Goal: Ask a question

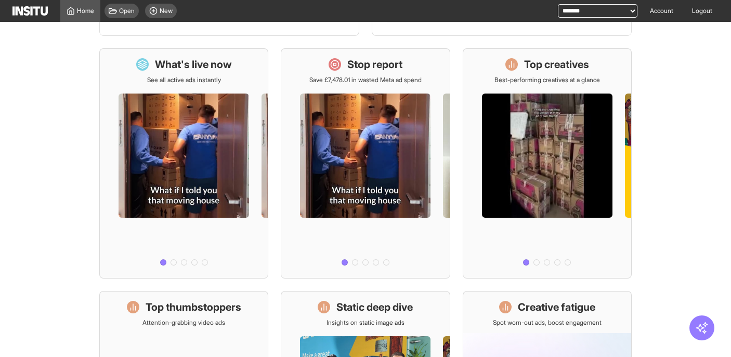
scroll to position [309, 0]
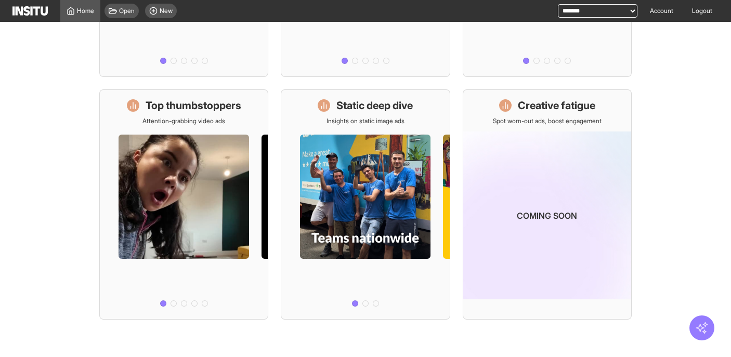
click at [705, 328] on icon "button" at bounding box center [702, 328] width 14 height 14
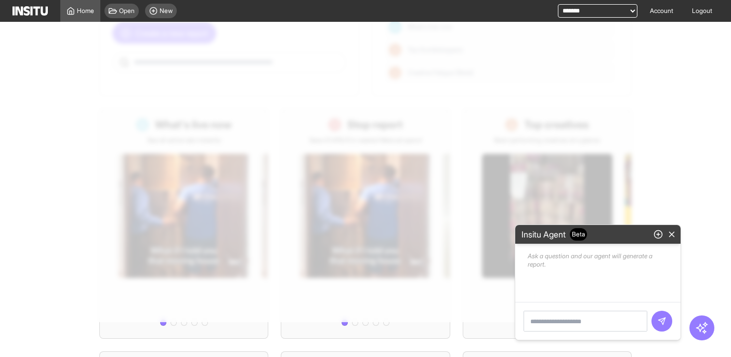
scroll to position [0, 0]
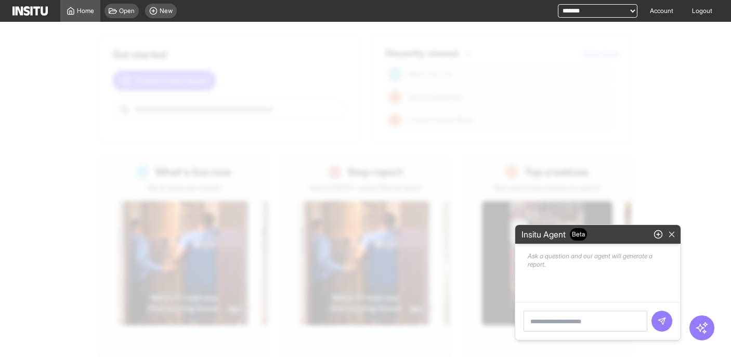
click at [671, 234] on line "button" at bounding box center [672, 234] width 5 height 5
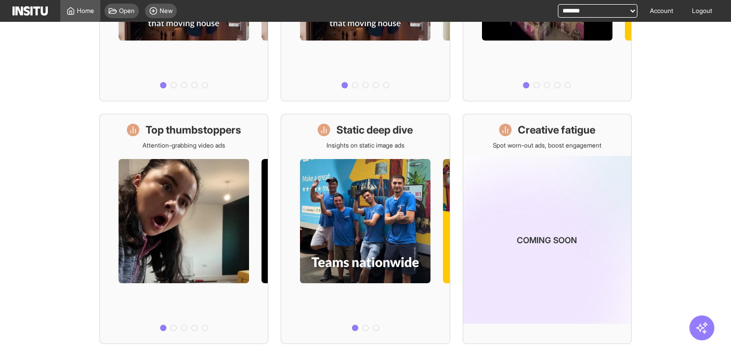
scroll to position [109, 0]
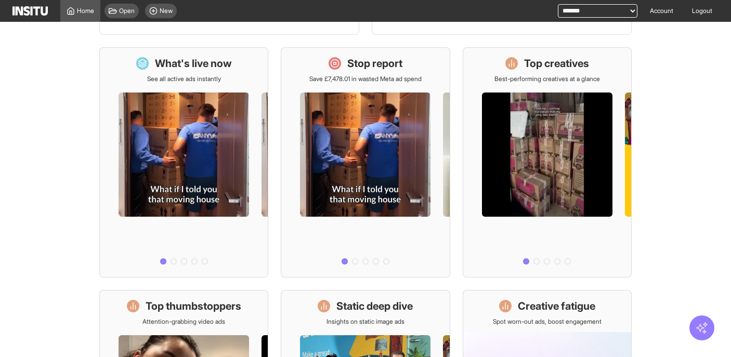
click at [708, 324] on icon "button" at bounding box center [702, 328] width 14 height 14
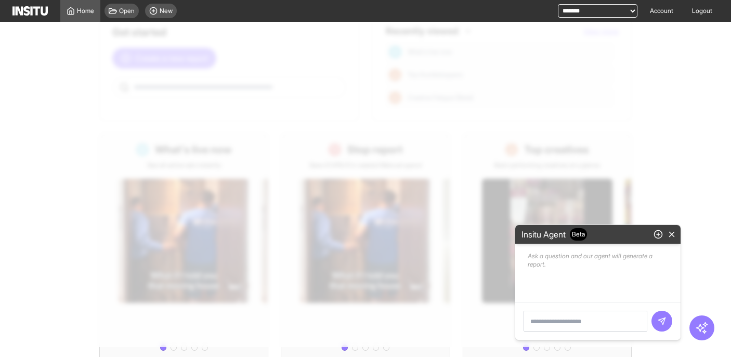
scroll to position [0, 0]
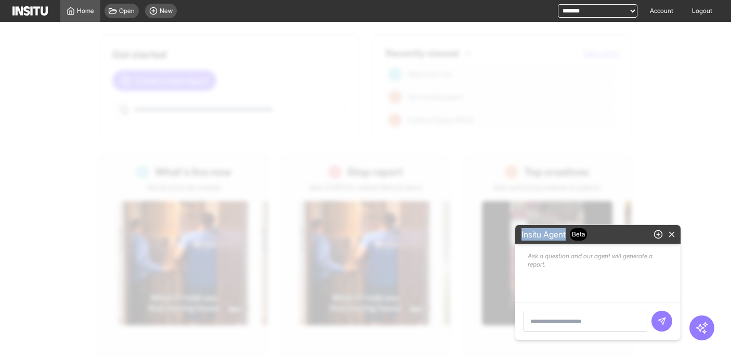
drag, startPoint x: 522, startPoint y: 235, endPoint x: 614, endPoint y: 236, distance: 91.5
click at [614, 236] on div "Insitu Agent Beta" at bounding box center [597, 234] width 161 height 15
click at [552, 331] on div at bounding box center [597, 321] width 165 height 38
click at [552, 323] on textarea at bounding box center [586, 321] width 124 height 21
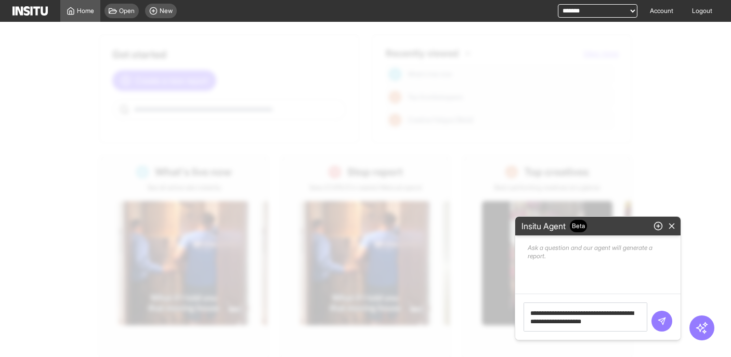
type textarea "**********"
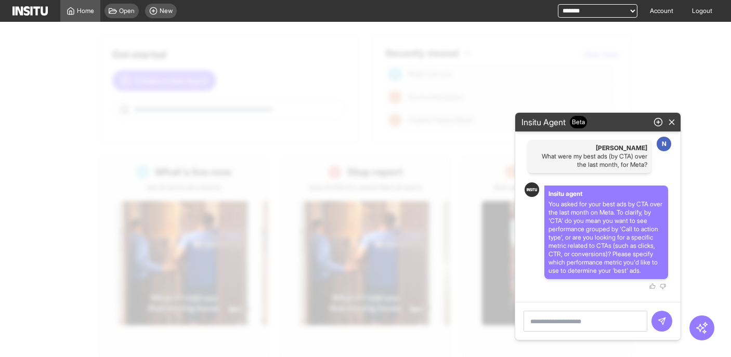
click at [667, 136] on div "N" at bounding box center [664, 144] width 17 height 17
click at [589, 152] on p "What were my best ads (by CTA) over the last month, for Meta?" at bounding box center [589, 160] width 115 height 17
drag, startPoint x: 589, startPoint y: 152, endPoint x: 611, endPoint y: 152, distance: 21.8
click at [589, 152] on p "What were my best ads (by CTA) over the last month, for Meta?" at bounding box center [589, 160] width 115 height 17
click at [589, 322] on textarea at bounding box center [586, 321] width 124 height 21
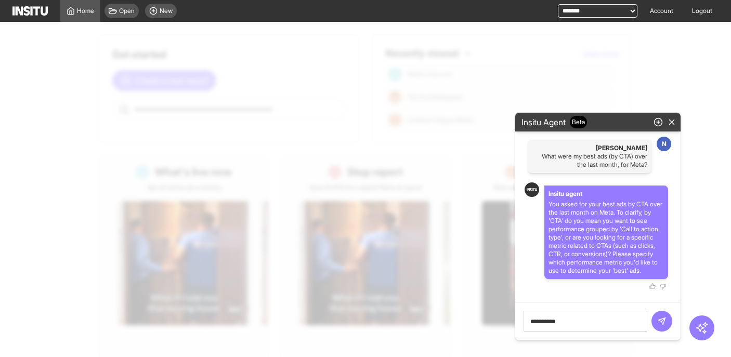
type textarea "**********"
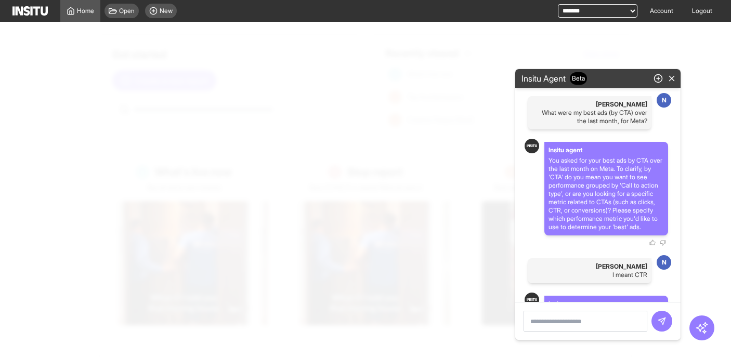
scroll to position [110, 0]
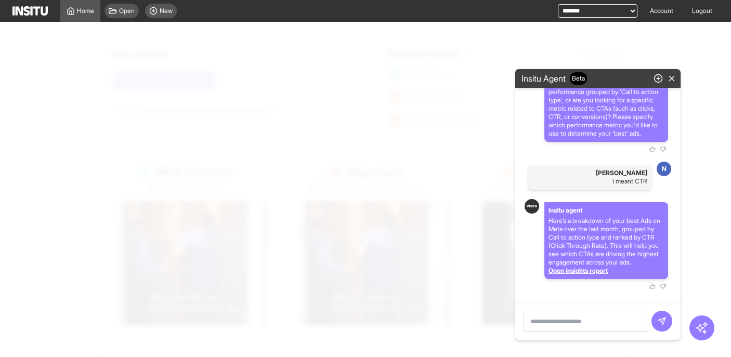
select select "**"
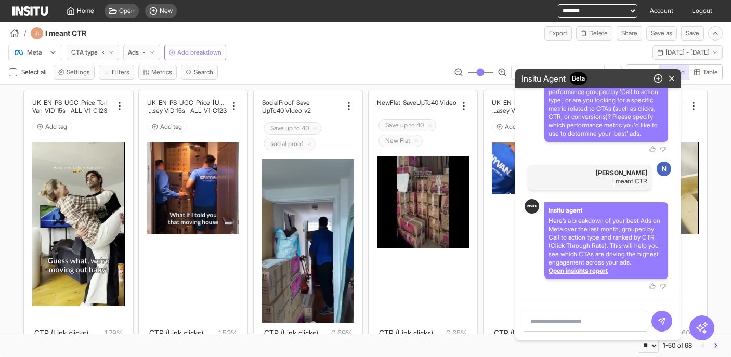
scroll to position [110, 0]
click at [591, 270] on div "Open insights report" at bounding box center [606, 271] width 115 height 8
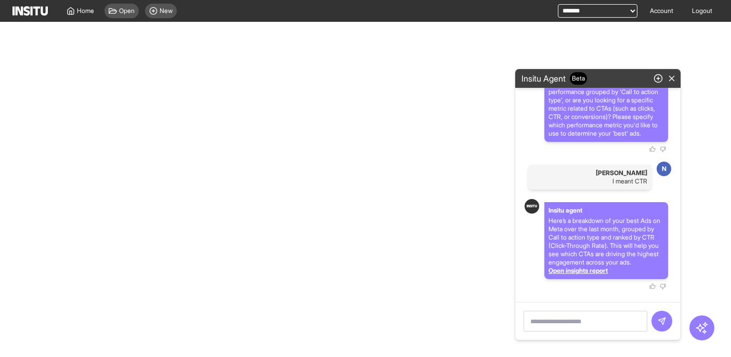
select select "**"
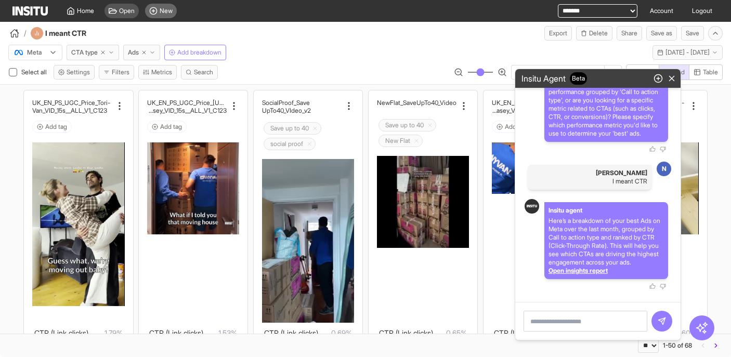
click at [165, 17] on div "New" at bounding box center [161, 11] width 32 height 15
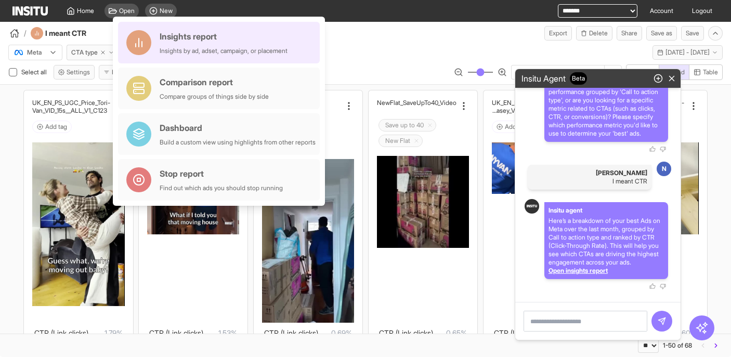
drag, startPoint x: 189, startPoint y: 31, endPoint x: 306, endPoint y: 74, distance: 124.2
click at [189, 31] on div "Insights report" at bounding box center [224, 36] width 128 height 12
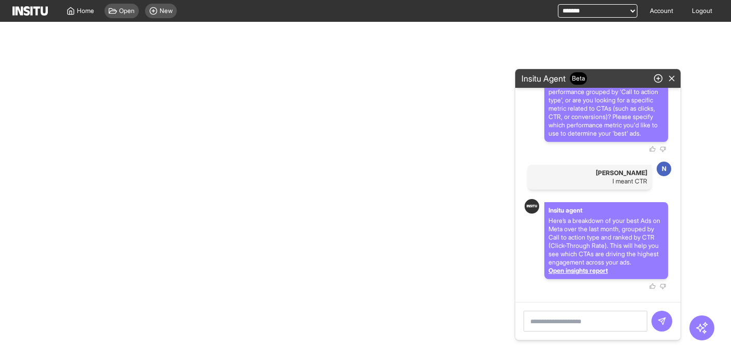
select select "**"
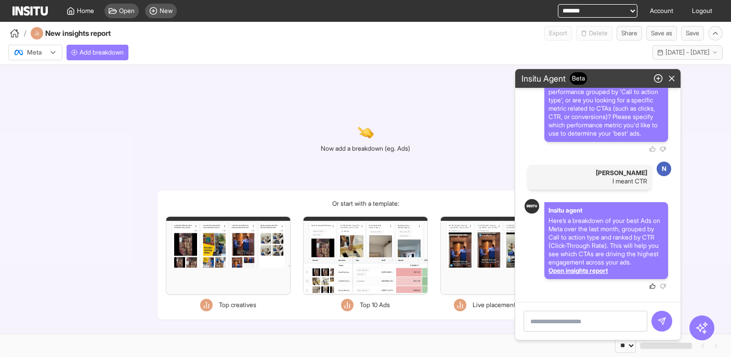
click at [653, 285] on icon "button" at bounding box center [653, 285] width 6 height 5
click at [558, 321] on textarea at bounding box center [586, 321] width 124 height 21
type textarea "**********"
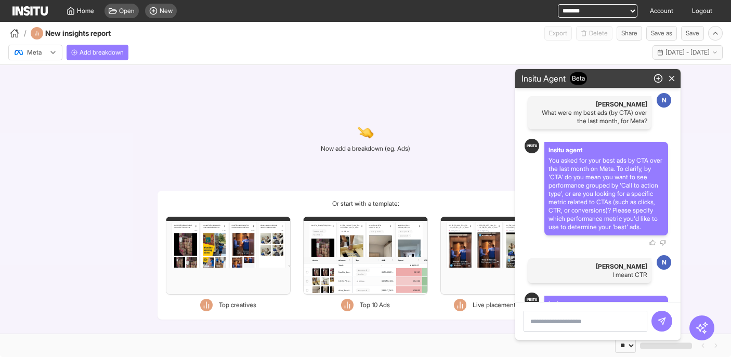
scroll to position [256, 0]
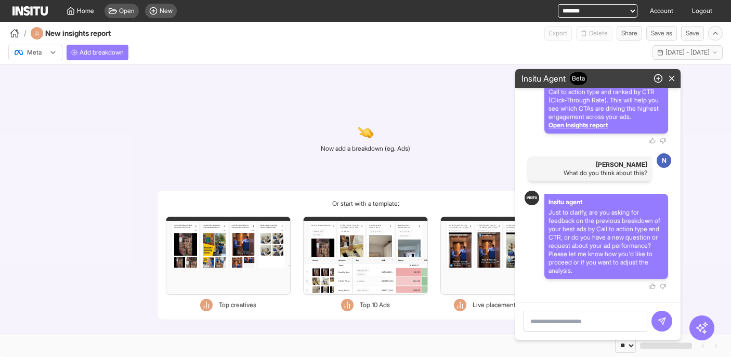
click at [577, 326] on textarea at bounding box center [586, 321] width 124 height 21
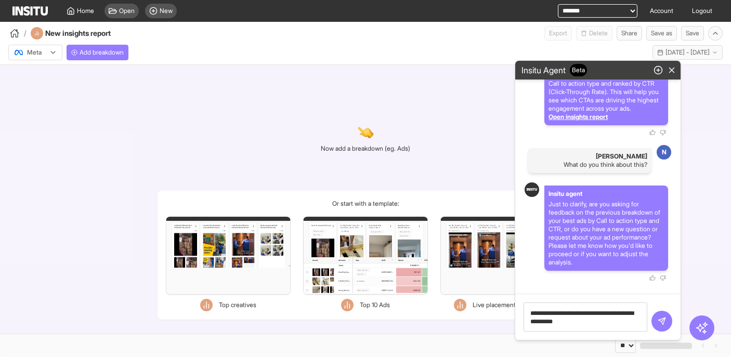
type textarea "**********"
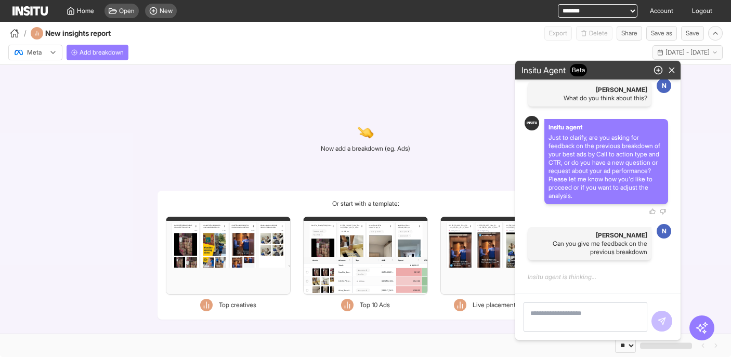
scroll to position [322, 0]
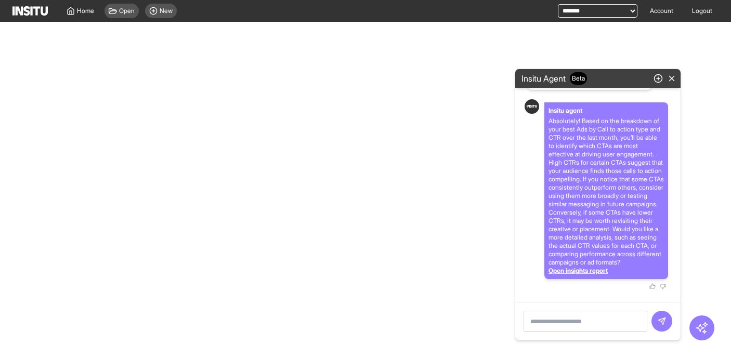
select select "**"
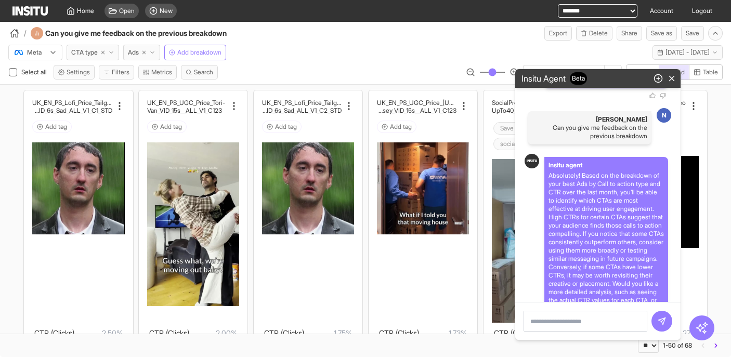
scroll to position [510, 0]
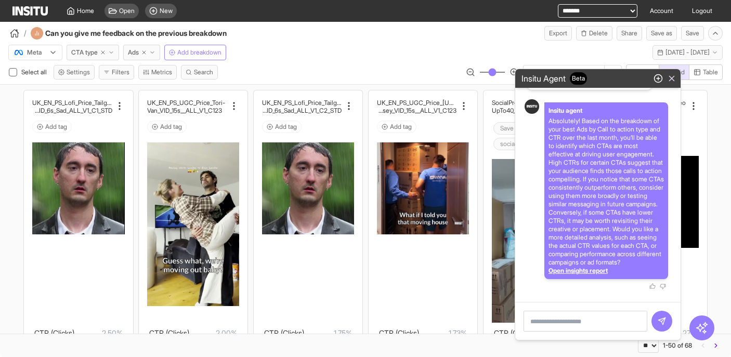
click at [675, 80] on icon "button" at bounding box center [671, 78] width 9 height 9
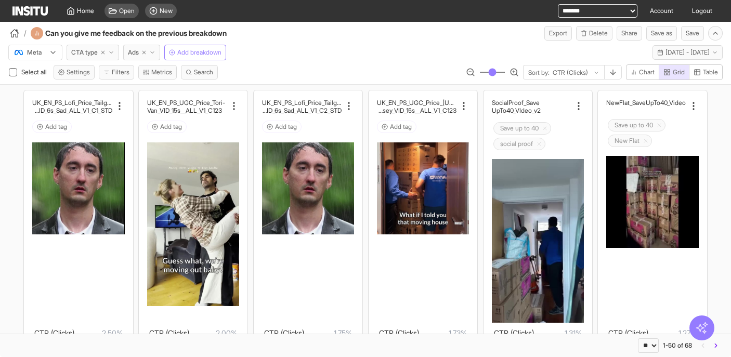
click at [706, 332] on icon "button" at bounding box center [702, 328] width 14 height 14
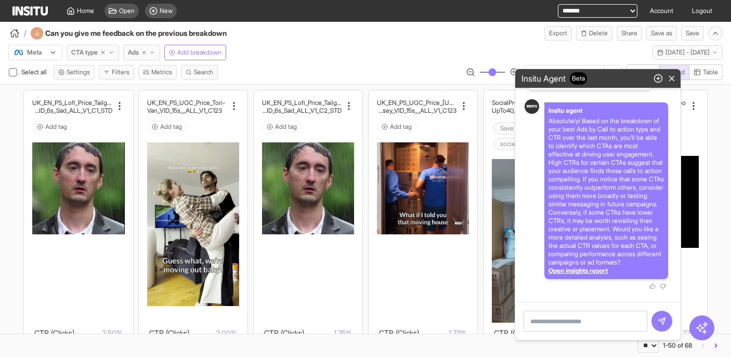
click at [584, 270] on div "Open insights report" at bounding box center [606, 271] width 115 height 8
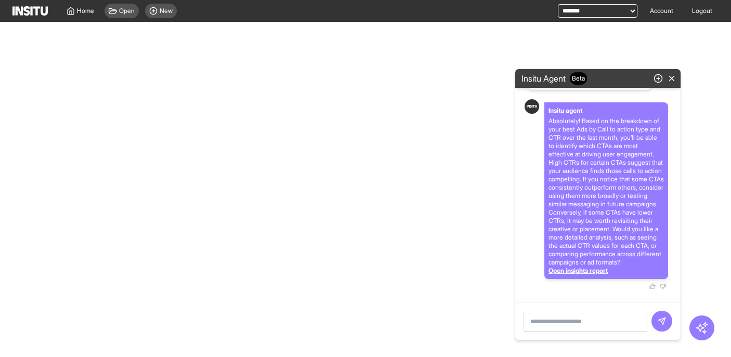
select select "**"
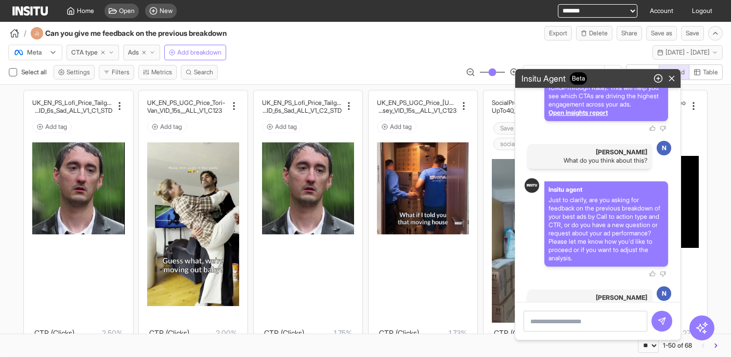
scroll to position [262, 0]
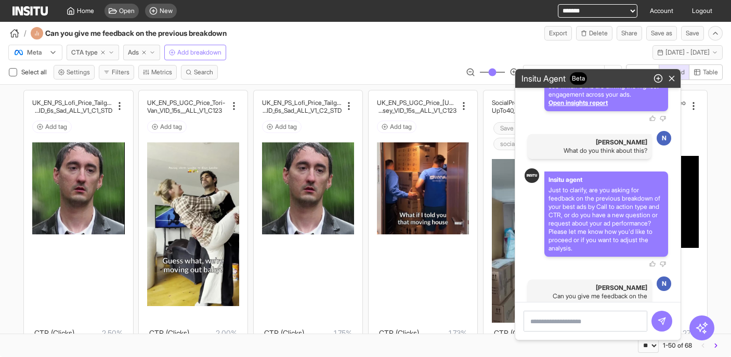
click at [599, 107] on div "Open insights report" at bounding box center [606, 103] width 115 height 8
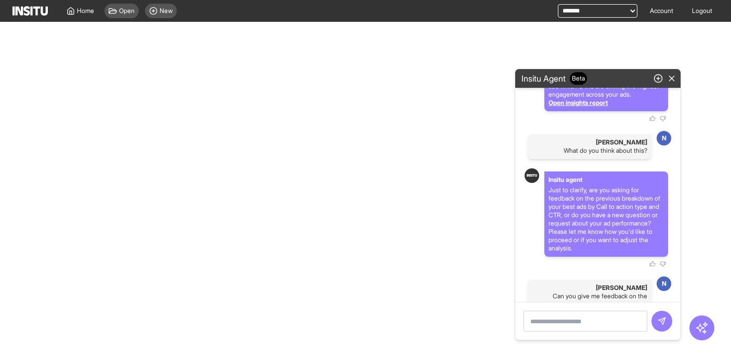
select select "**"
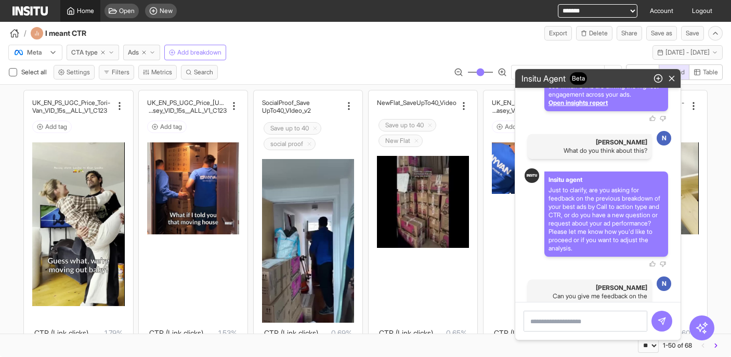
click at [79, 9] on span "Home" at bounding box center [85, 11] width 17 height 8
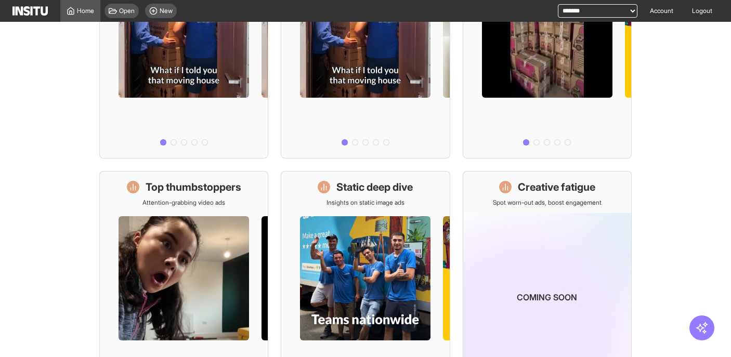
scroll to position [309, 0]
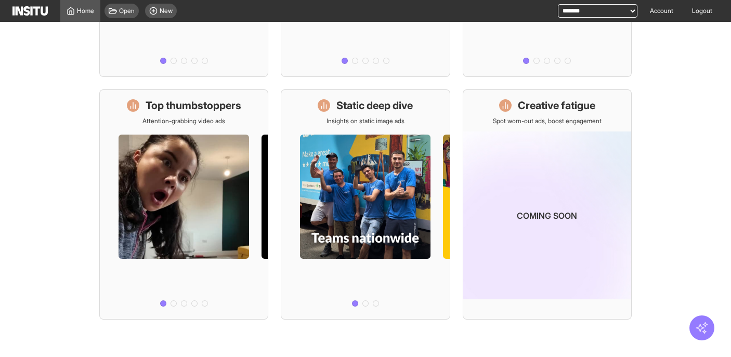
click at [705, 324] on icon "button" at bounding box center [701, 327] width 11 height 11
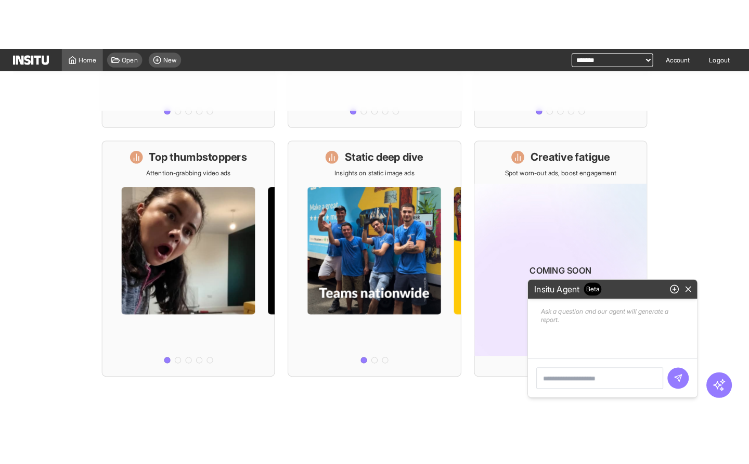
scroll to position [203, 0]
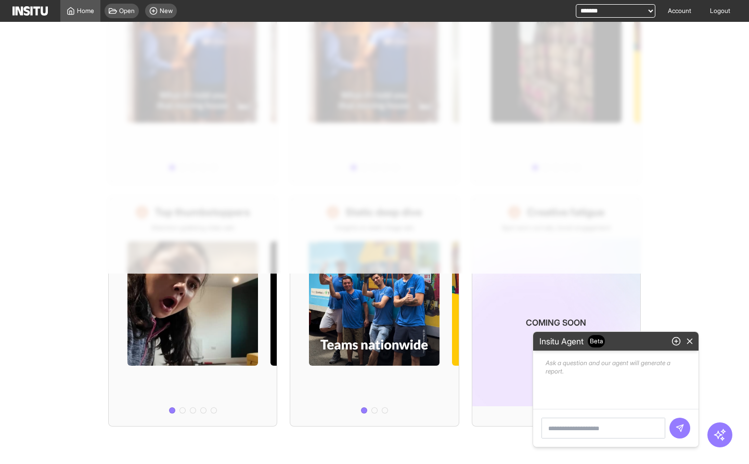
click at [602, 340] on span "Beta" at bounding box center [596, 341] width 17 height 12
click at [561, 342] on h2 "Insitu Agent Beta" at bounding box center [572, 341] width 74 height 12
click at [625, 357] on textarea at bounding box center [603, 428] width 124 height 21
drag, startPoint x: 618, startPoint y: 411, endPoint x: 585, endPoint y: 426, distance: 35.9
click at [618, 357] on div at bounding box center [615, 428] width 165 height 38
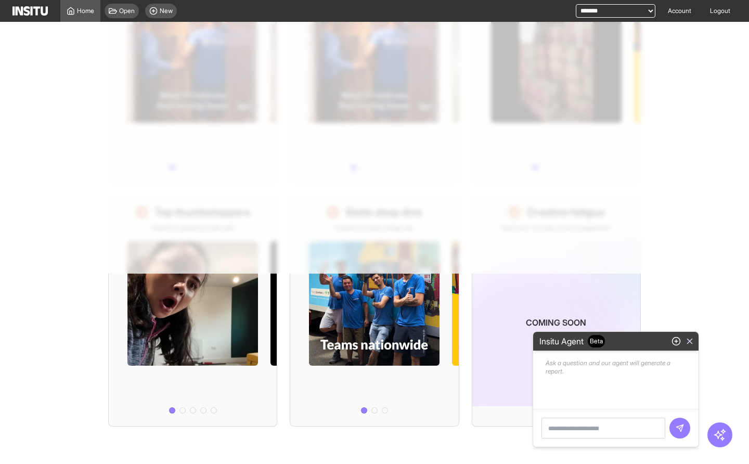
click at [689, 342] on icon "button" at bounding box center [689, 341] width 9 height 9
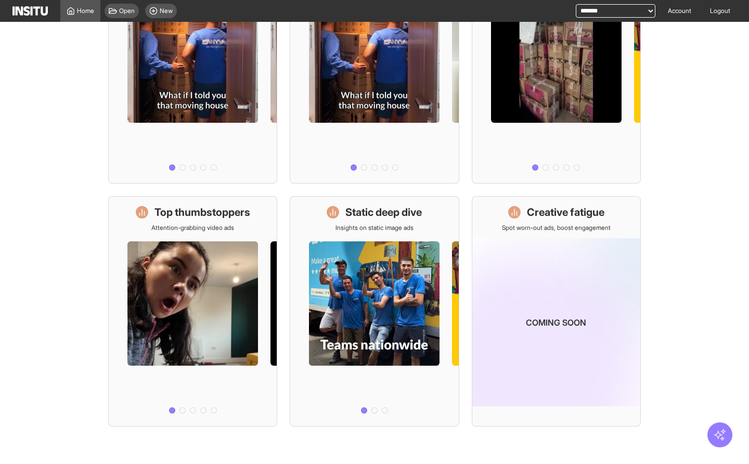
click at [717, 357] on icon "button" at bounding box center [720, 435] width 14 height 14
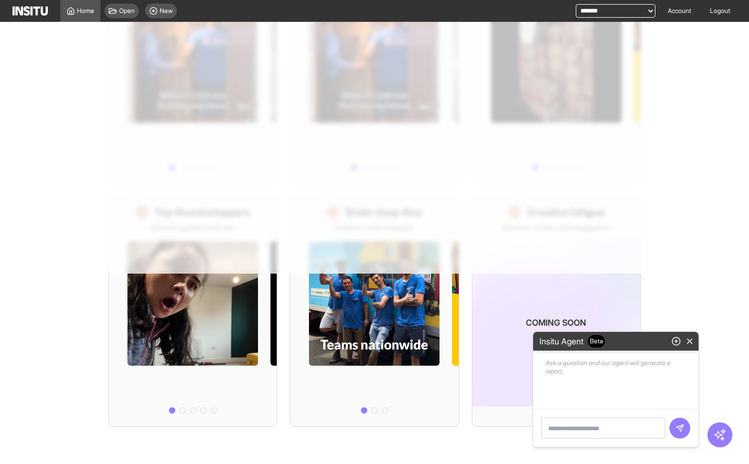
drag, startPoint x: 689, startPoint y: 343, endPoint x: 698, endPoint y: 376, distance: 34.2
click at [688, 343] on icon "button" at bounding box center [689, 341] width 9 height 9
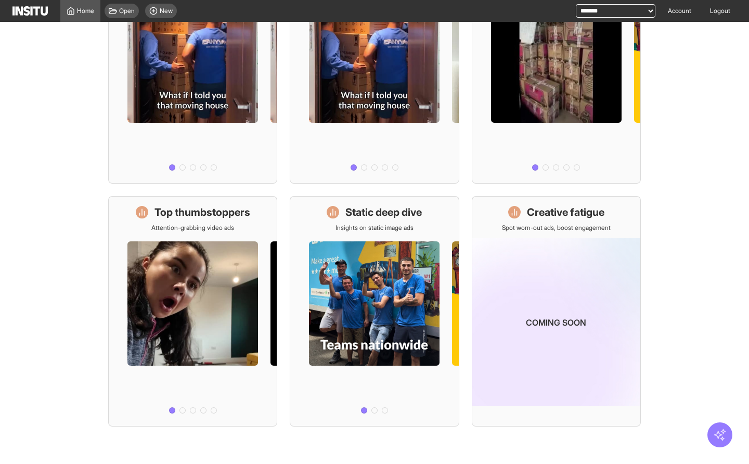
click at [719, 357] on icon "button" at bounding box center [720, 435] width 14 height 14
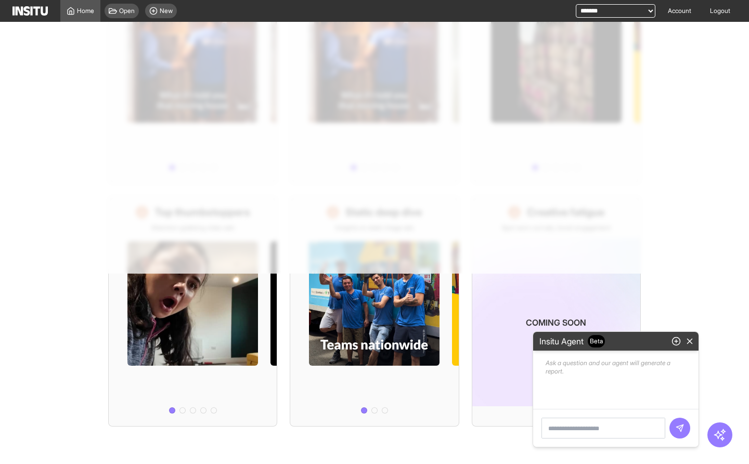
click at [605, 357] on textarea at bounding box center [603, 428] width 124 height 21
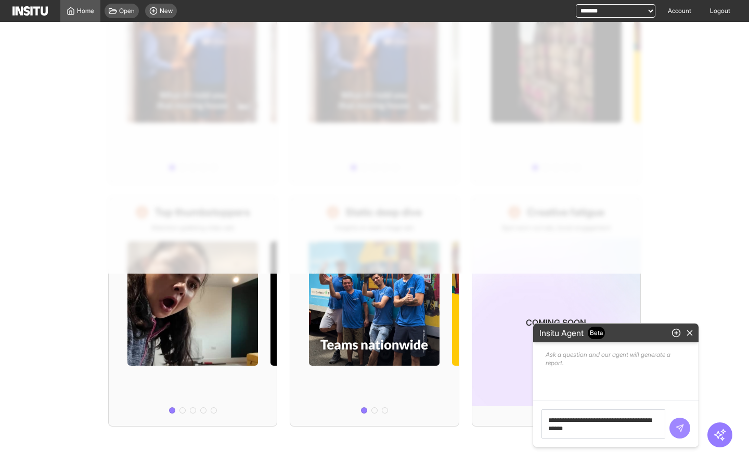
type textarea "**********"
click at [676, 357] on icon "submit" at bounding box center [680, 428] width 8 height 8
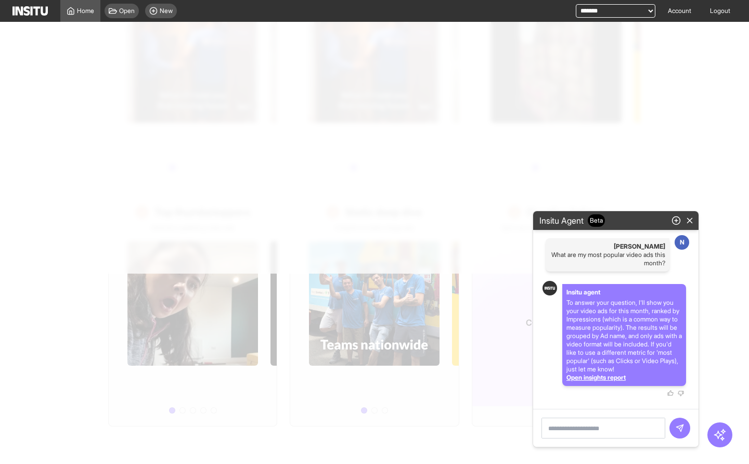
select select "**"
